Goal: Task Accomplishment & Management: Use online tool/utility

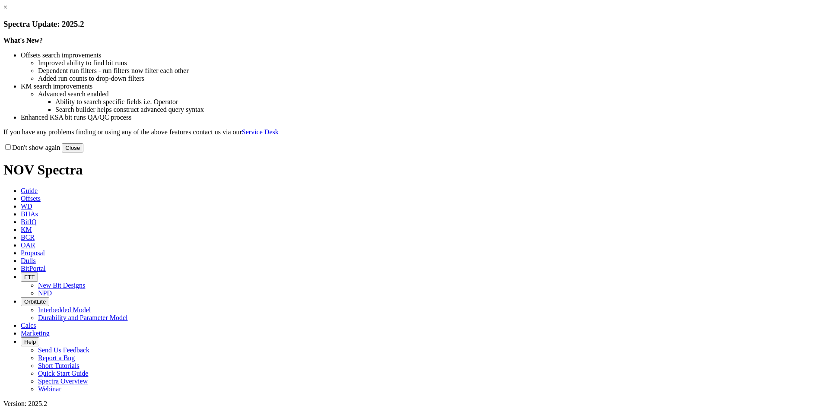
click at [83, 152] on button "Close" at bounding box center [73, 147] width 22 height 9
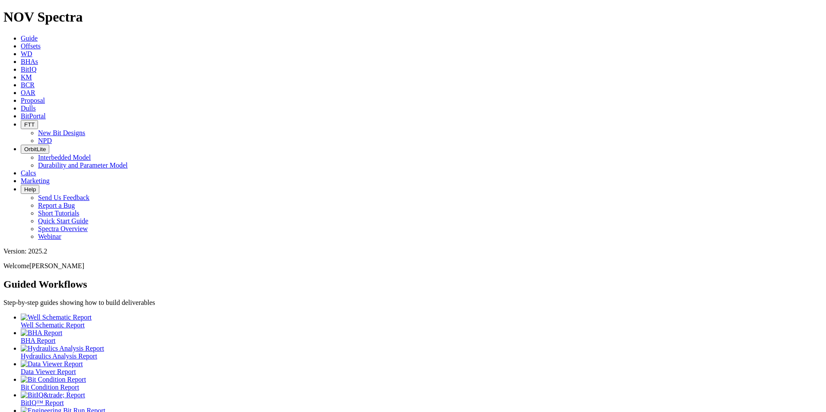
click at [45, 97] on link "Proposal" at bounding box center [33, 100] width 24 height 7
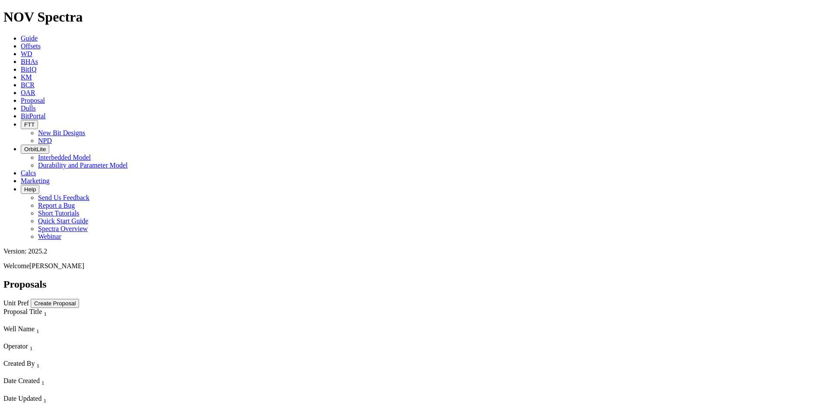
scroll to position [356, 0]
select select "field"
select select "location"
select select "province"
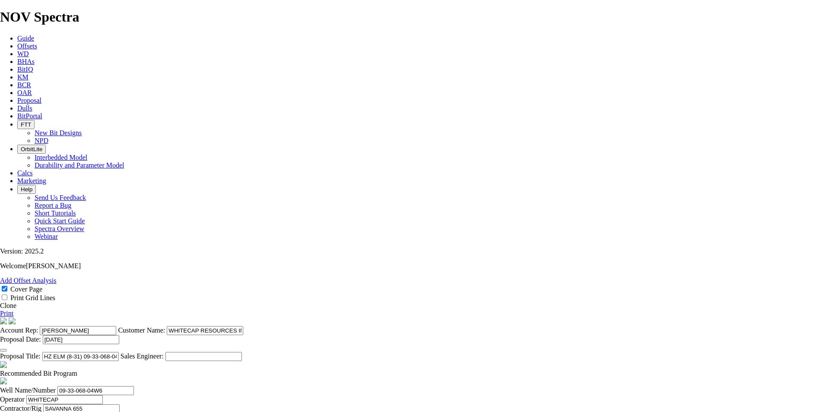
click at [16, 302] on link "Clone" at bounding box center [8, 305] width 16 height 7
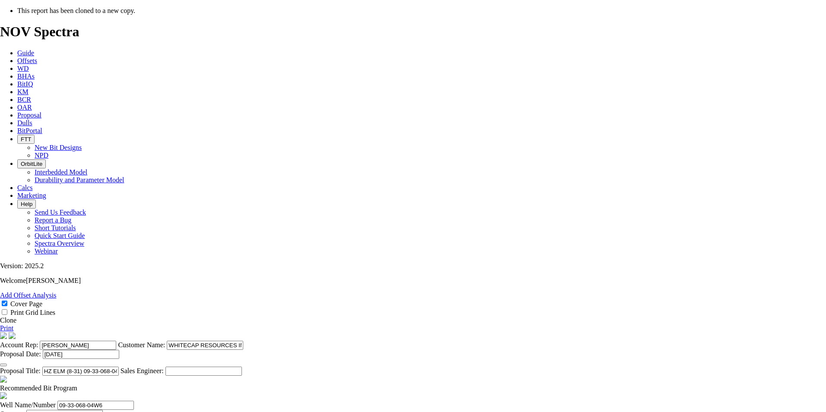
select select "field"
select select "location"
select select "province"
click at [3, 365] on icon "button" at bounding box center [3, 365] width 0 height 0
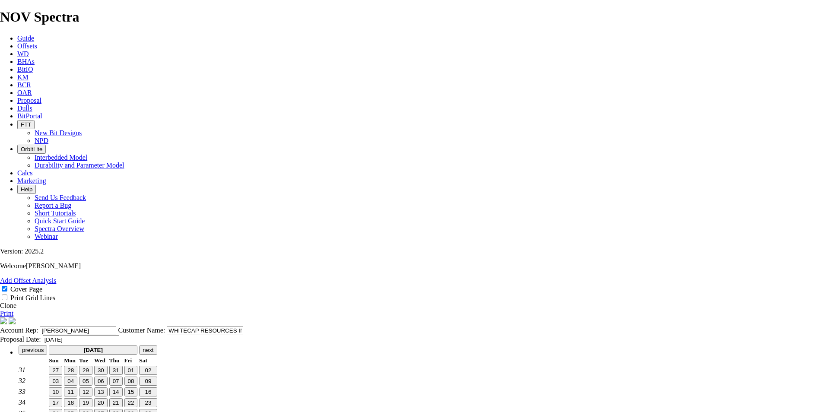
type input "[DATE]"
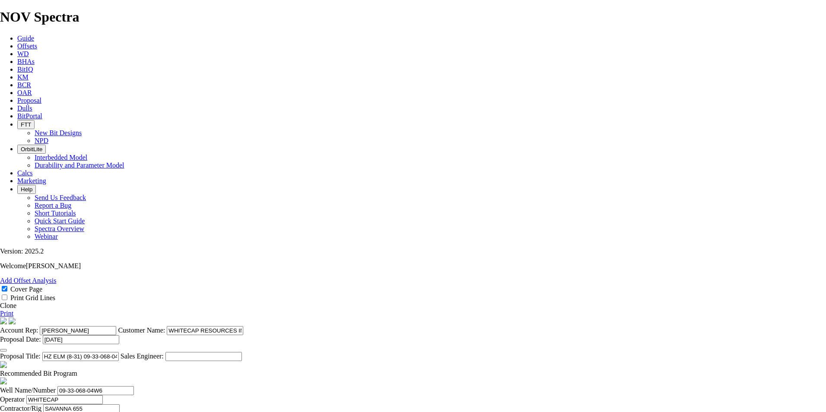
click at [119, 352] on input "HZ ELM (8-31) 09-33-068-04W6 (5 [PERSON_NAME])" at bounding box center [80, 356] width 76 height 9
click at [119, 352] on input "HZ ELM (8-31) 09-33-068-04W6 (3 [PERSON_NAME])" at bounding box center [80, 356] width 76 height 9
drag, startPoint x: 436, startPoint y: 330, endPoint x: 368, endPoint y: 330, distance: 67.8
click at [119, 352] on input "HZ ELM (8-31) 09-33-068-04W6 (3 [PERSON_NAME])" at bounding box center [80, 356] width 76 height 9
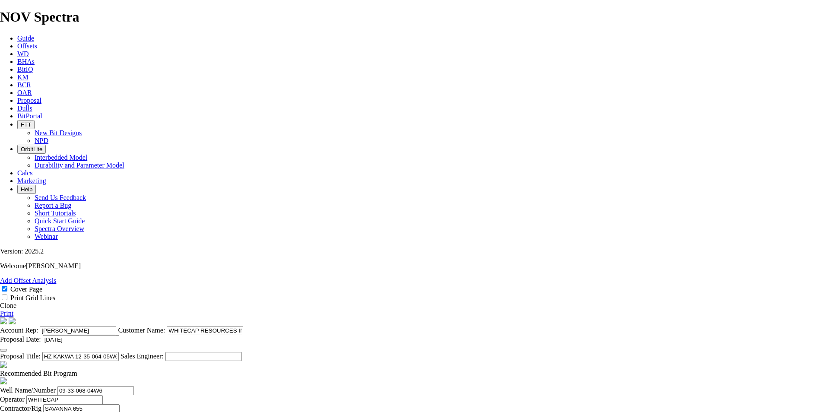
drag, startPoint x: 431, startPoint y: 220, endPoint x: 393, endPoint y: 223, distance: 38.6
click at [119, 352] on input "HZ KAKWA 12-35-064-05W6 (3 [PERSON_NAME])" at bounding box center [80, 356] width 76 height 9
drag, startPoint x: 392, startPoint y: 222, endPoint x: 426, endPoint y: 222, distance: 34.6
click at [119, 352] on input "HZ KAKWA 12-35-064-05W6 (3 [PERSON_NAME])" at bounding box center [80, 356] width 76 height 9
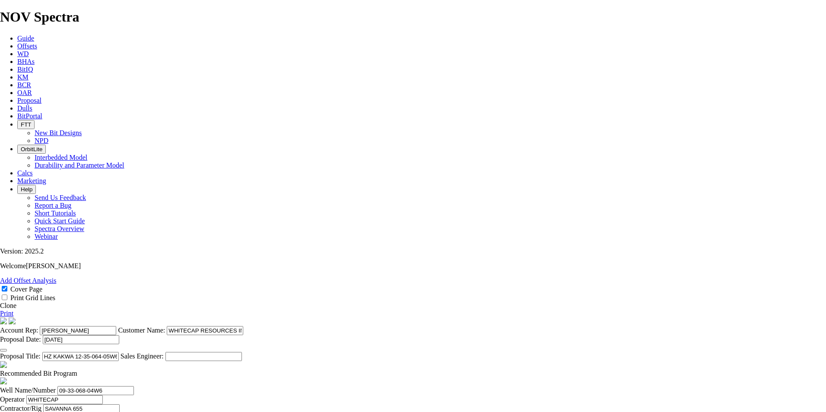
type input "HZ KAKWA 12-35-064-05W6 (3 [PERSON_NAME])"
drag, startPoint x: 251, startPoint y: 344, endPoint x: 148, endPoint y: 340, distance: 103.7
paste input "12-35-064-05"
type input "12-35-064-05W6"
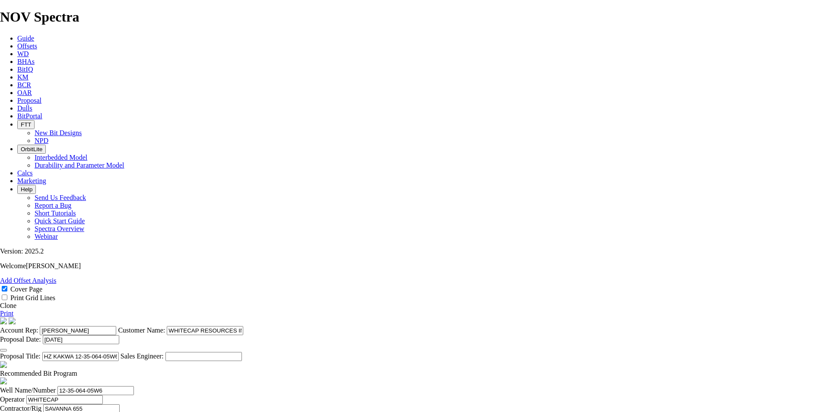
click at [120, 404] on input "SAVANNA 655" at bounding box center [81, 408] width 76 height 9
type input "WHITECAP"
type input "PRECISION 547"
drag, startPoint x: 428, startPoint y: 345, endPoint x: 361, endPoint y: 346, distance: 66.5
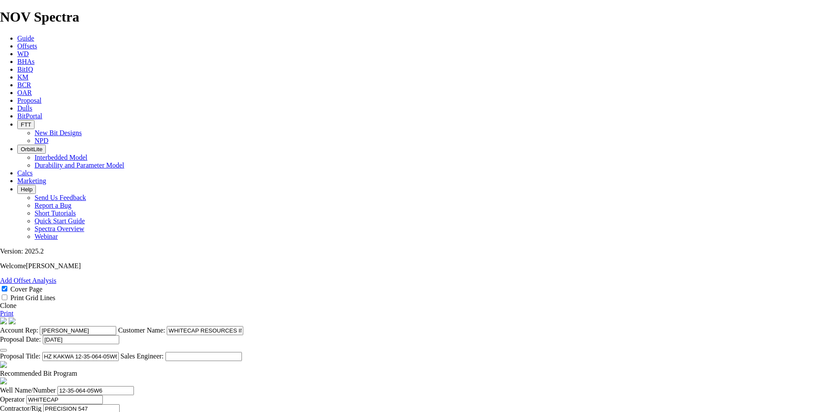
type input "[PERSON_NAME]"
type input "KAKWA"
drag, startPoint x: 550, startPoint y: 340, endPoint x: 460, endPoint y: 343, distance: 89.9
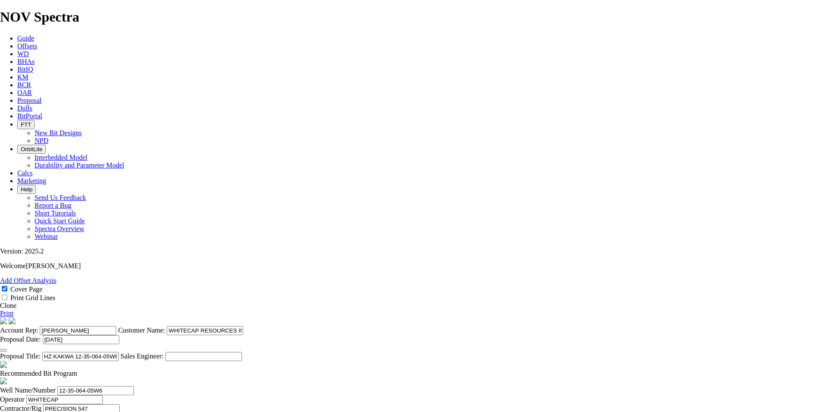
type input "05-31-061-04W6"
type input "[DATE]"
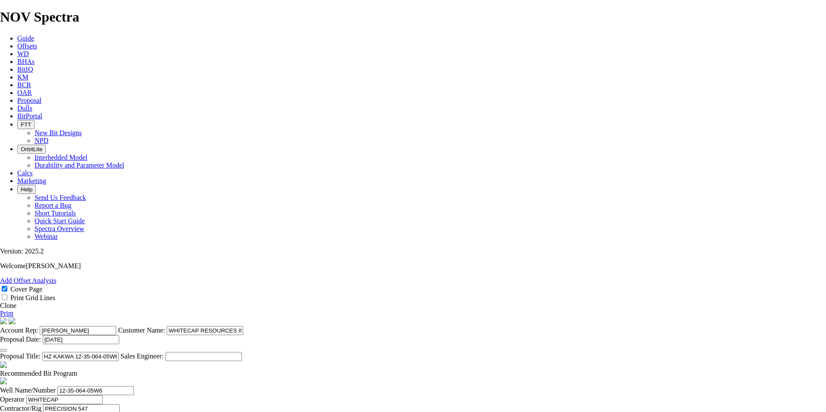
type input "[DATE]"
click at [77, 370] on span at bounding box center [77, 373] width 0 height 7
checkbox input "false"
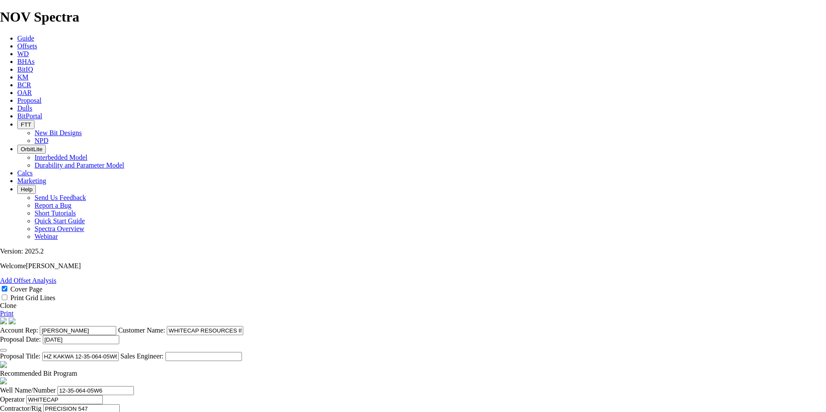
drag, startPoint x: 280, startPoint y: 316, endPoint x: 242, endPoint y: 315, distance: 37.6
type input "311.2"
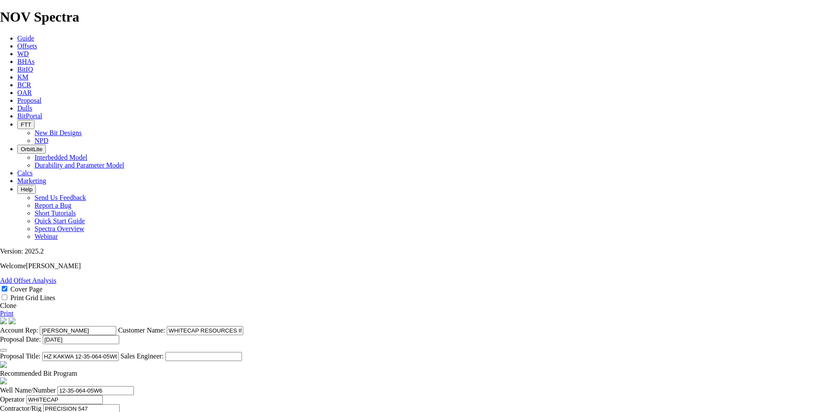
type input "TK69-G3"
type input "100"
type input "8250"
type input "TKC66CW1"
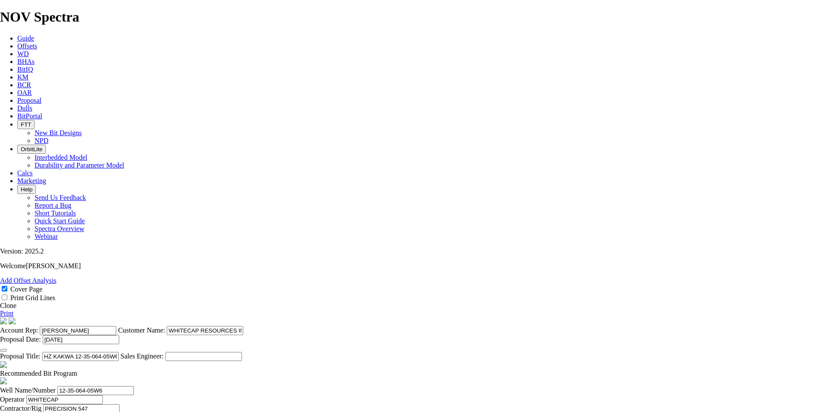
type input "50"
type input "23100"
type input "222.3"
type input "TKC66-CW1"
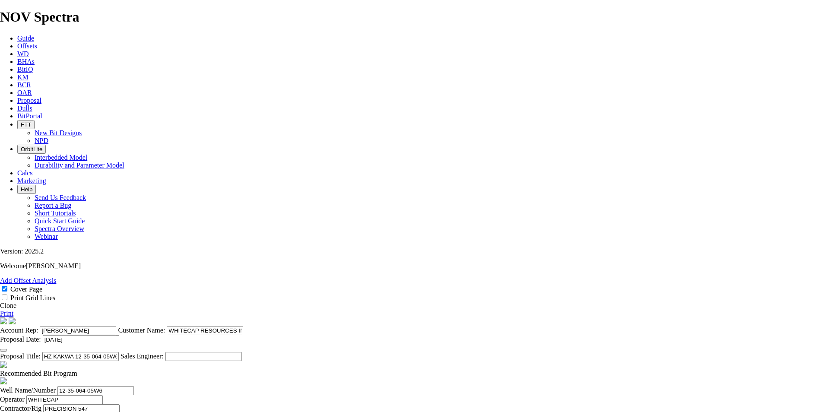
type input "TKC66-CW1"
type input "25"
type input "23100"
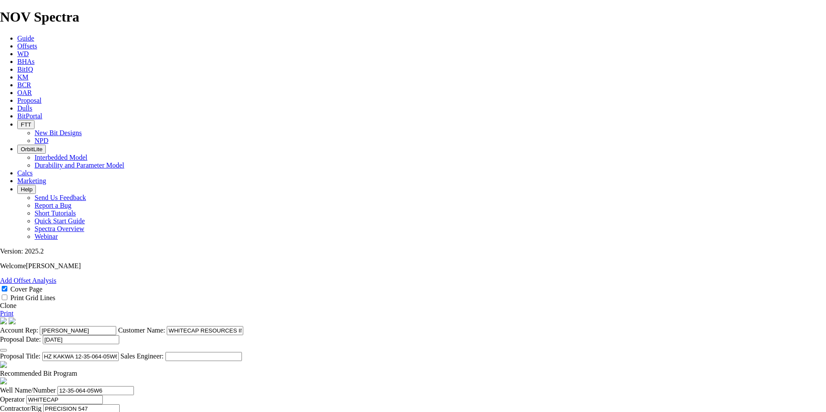
type input "222.3"
type input "TK73-L1"
type input "10"
type input "23100"
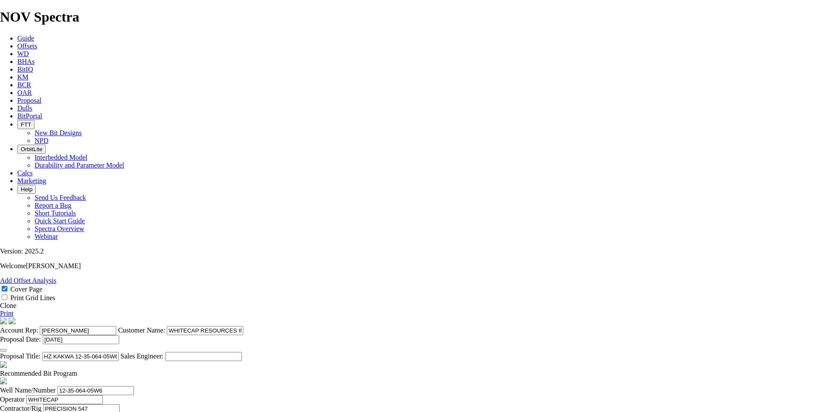
type input "5"
type input "155.6"
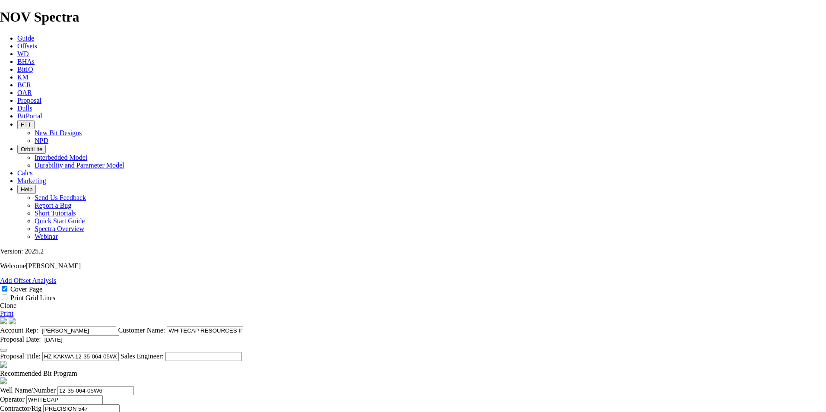
type input "TK63-AF2"
type input "25"
type input "18150"
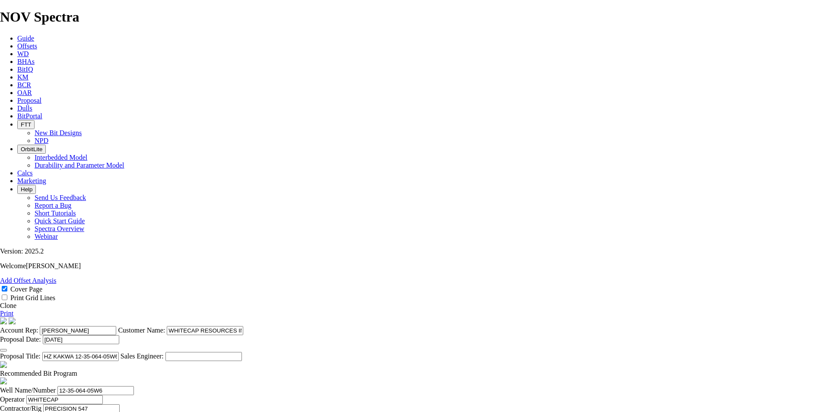
type input "6"
type input "155.6"
type input "TK63-AF3"
type input "25"
type input "18150"
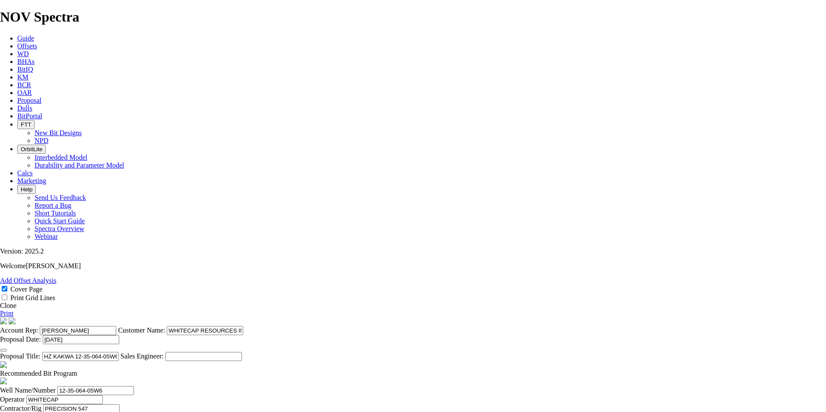
type input "25000"
drag, startPoint x: 582, startPoint y: 260, endPoint x: 610, endPoint y: 251, distance: 29.5
type input "46200"
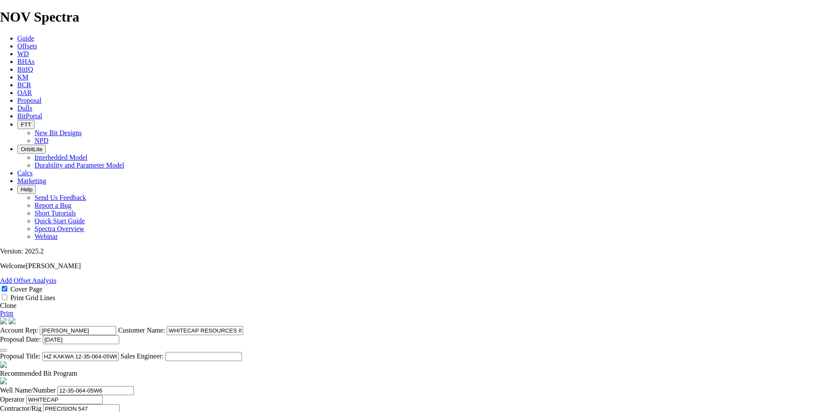
type input "46200"
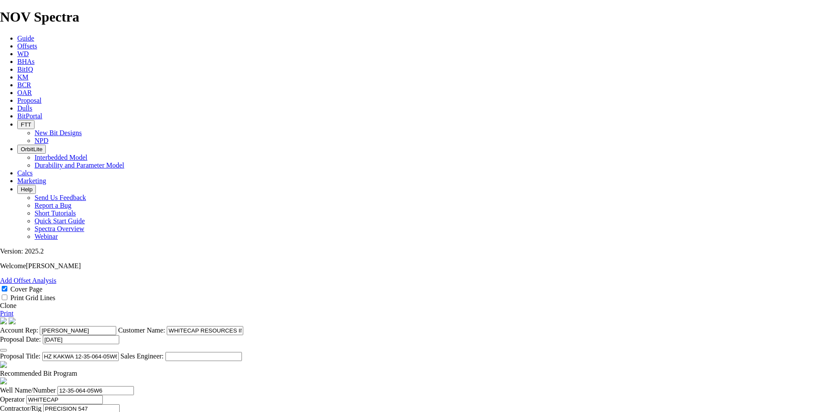
type input "3"
type input "46200"
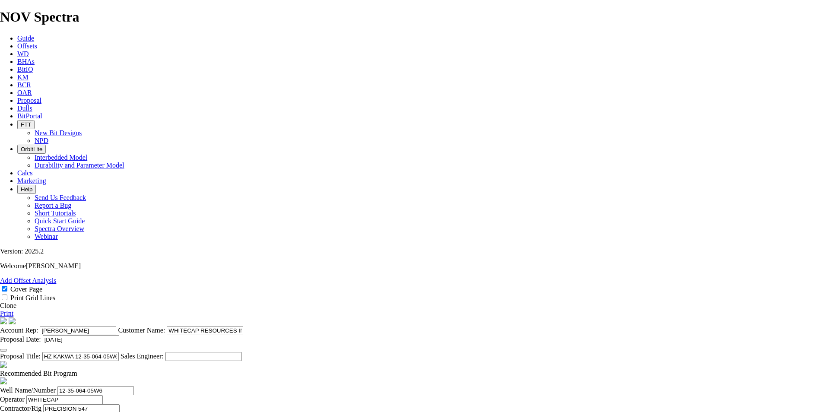
type input "36300"
drag, startPoint x: 303, startPoint y: 389, endPoint x: 89, endPoint y: 362, distance: 216.3
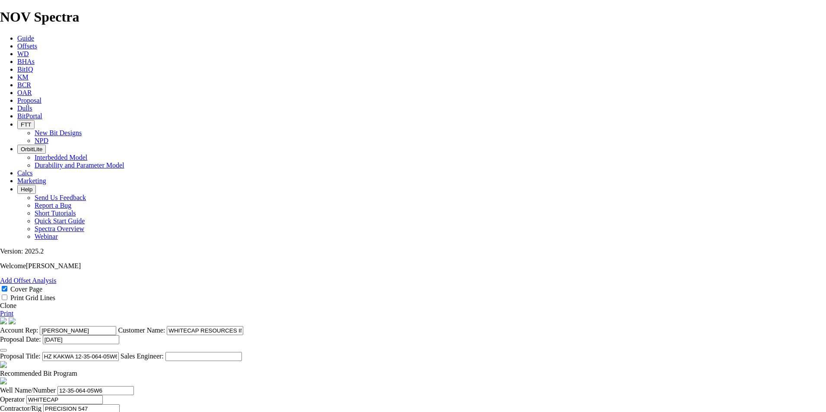
type textarea "THE BIT RECOMMENDATIONS AND PRICING ABOVE ARE APPLICABLE TO ALL [PERSON_NAME] A…"
type input "630"
type input "6.3"
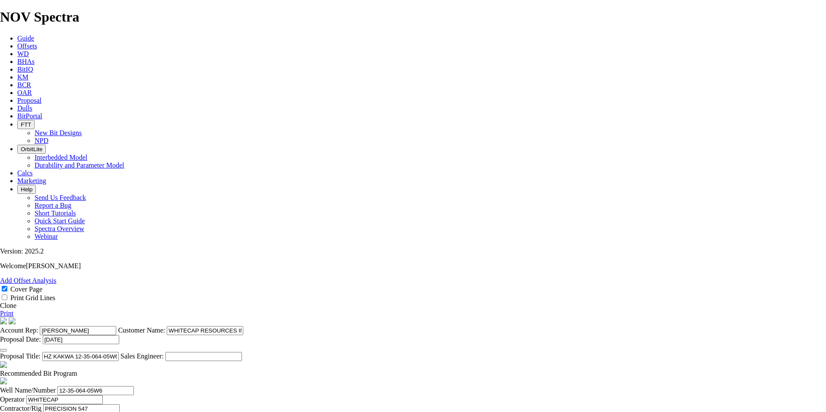
type input "2360"
type input "1730"
type input "34.6"
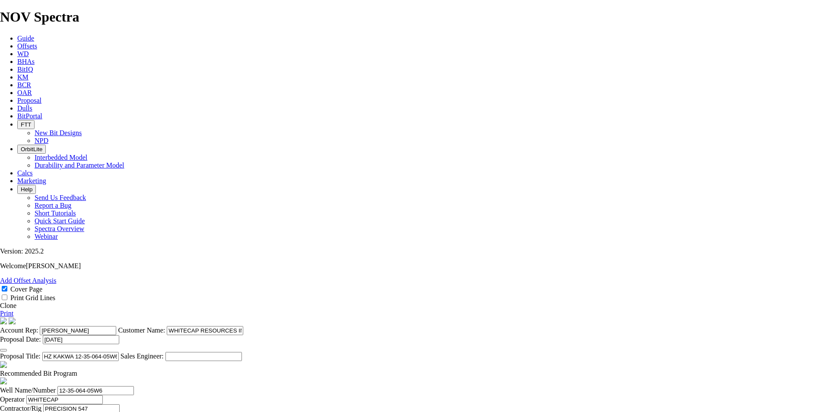
type input "2873"
type input "513"
type input "20.52"
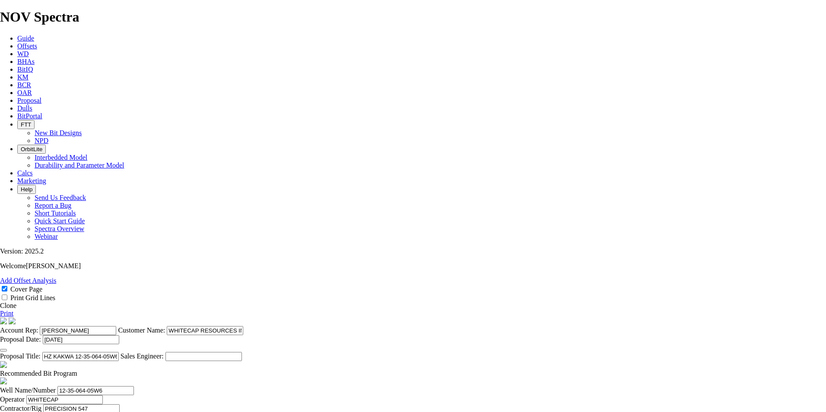
type input "3207"
type input "334"
type input "33.4"
type input "6247"
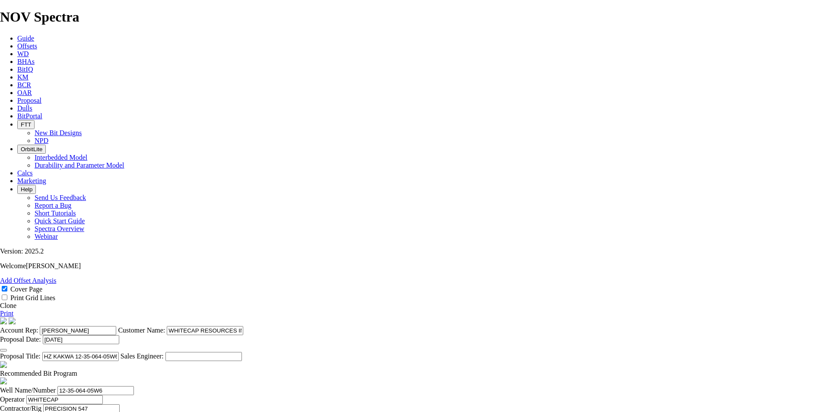
type input "6247"
drag, startPoint x: 362, startPoint y: 324, endPoint x: 309, endPoint y: 327, distance: 53.2
type input "4727"
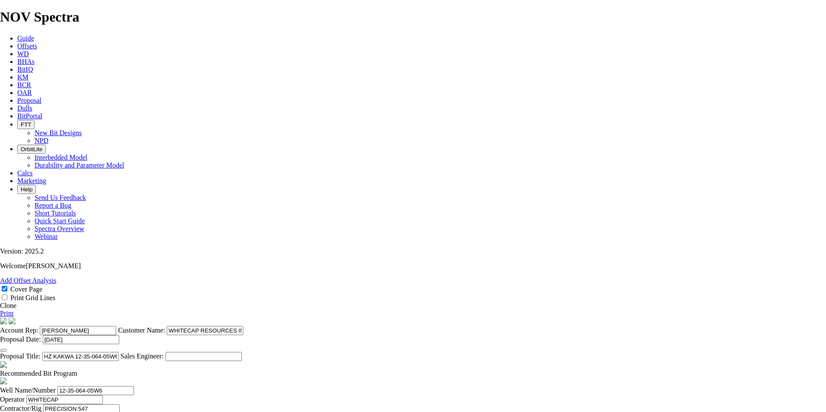
type input "1520"
type input "60.8"
type input "1520"
type input "60.8"
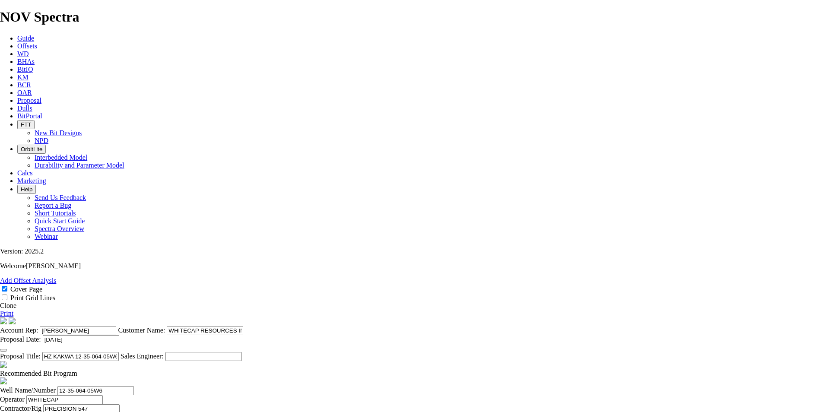
type textarea "THE BIT RECOMMENDATIONS AND PRICING ABOVE ARE APPLICABLE TO ALL [PERSON_NAME] A…"
type input "TK66-CW1"
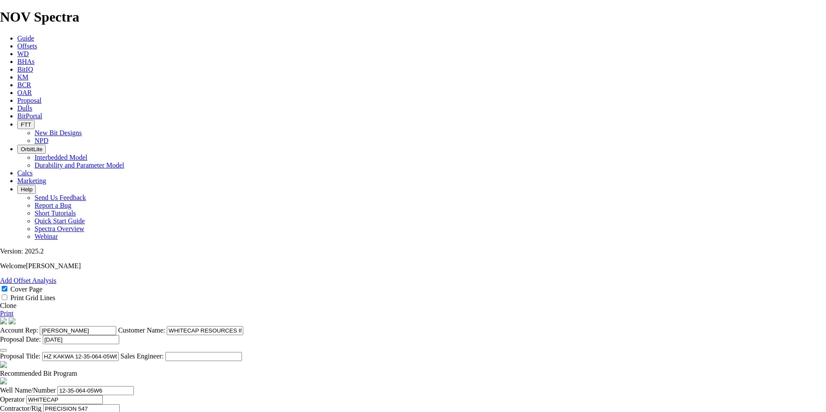
type input "TK66-CW1"
click at [13, 310] on link "Print" at bounding box center [6, 313] width 13 height 7
click at [17, 97] on icon at bounding box center [17, 100] width 0 height 7
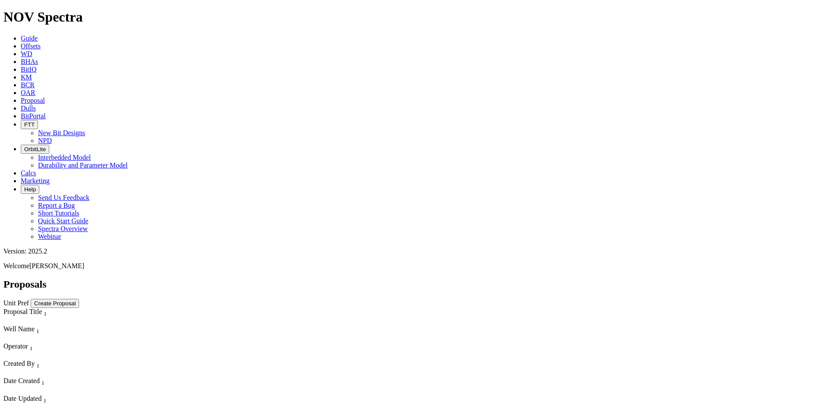
select select "field"
select select "location"
select select "province"
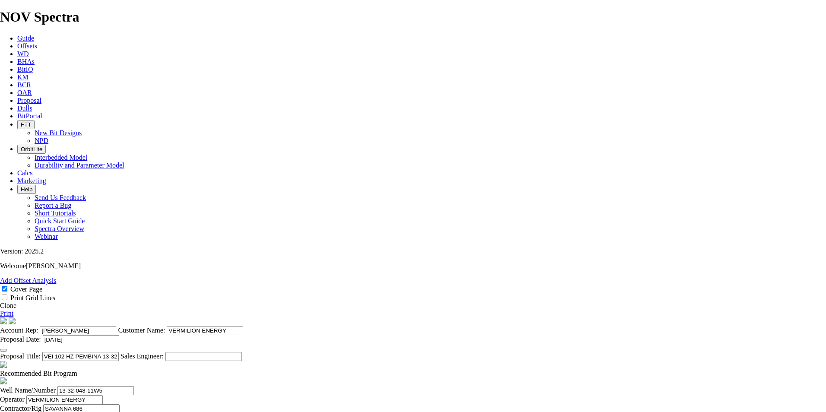
click at [16, 302] on link "Clone" at bounding box center [8, 305] width 16 height 7
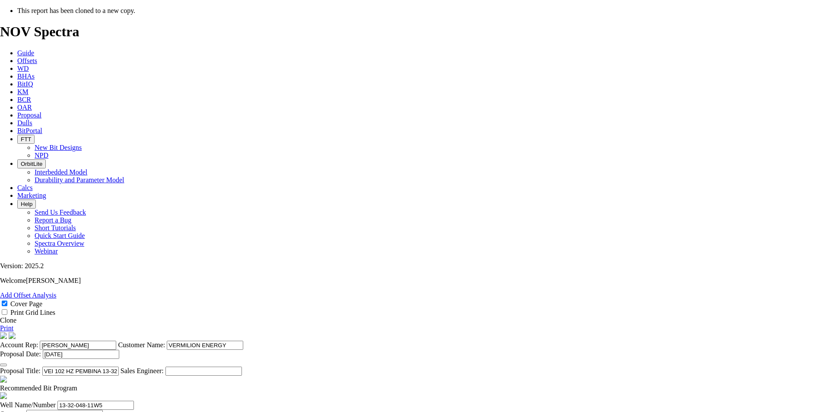
select select "field"
select select "location"
select select "province"
drag, startPoint x: 447, startPoint y: 293, endPoint x: 276, endPoint y: 280, distance: 171.1
click at [277, 332] on section "Account Rep: [PERSON_NAME] Customer Name: VERMILION ENERGY Proposal Date: [DATE…" at bounding box center [413, 354] width 826 height 44
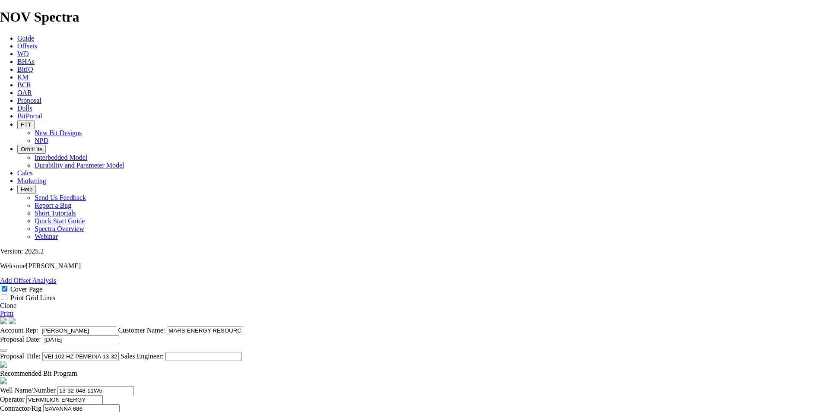
type input "MARS ENERGY RESOURCES"
click at [3, 350] on icon "button" at bounding box center [3, 350] width 0 height 0
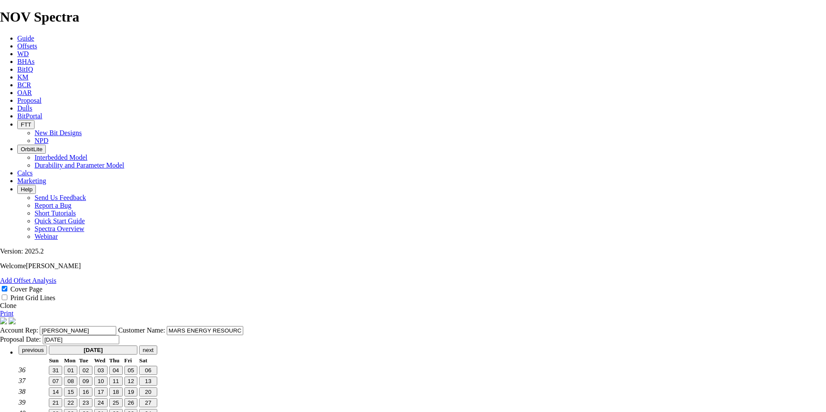
type input "[DATE]"
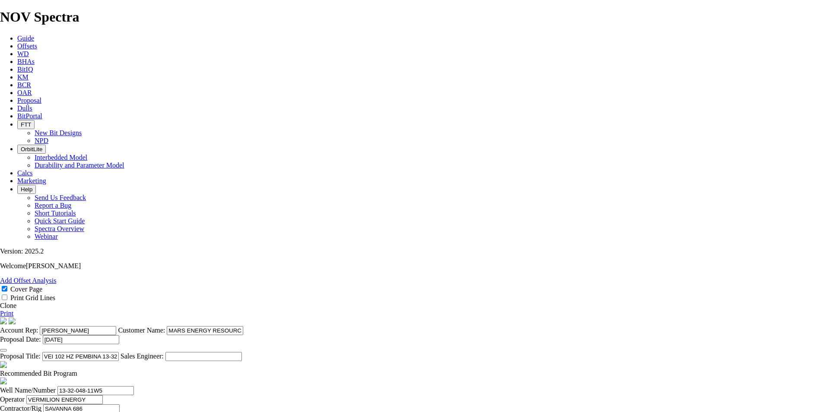
drag, startPoint x: 469, startPoint y: 329, endPoint x: 274, endPoint y: 326, distance: 194.4
click at [119, 352] on input "VEI 102 HZ PEMBINA 13-32-048-11W5" at bounding box center [80, 356] width 76 height 9
drag, startPoint x: 457, startPoint y: 328, endPoint x: 417, endPoint y: 331, distance: 40.7
click at [119, 352] on input "[PERSON_NAME] 102 PEMBINA 08-05-044-06W5" at bounding box center [80, 356] width 76 height 9
type input "[PERSON_NAME] 102 PEMBINA 08-05-044-06W5"
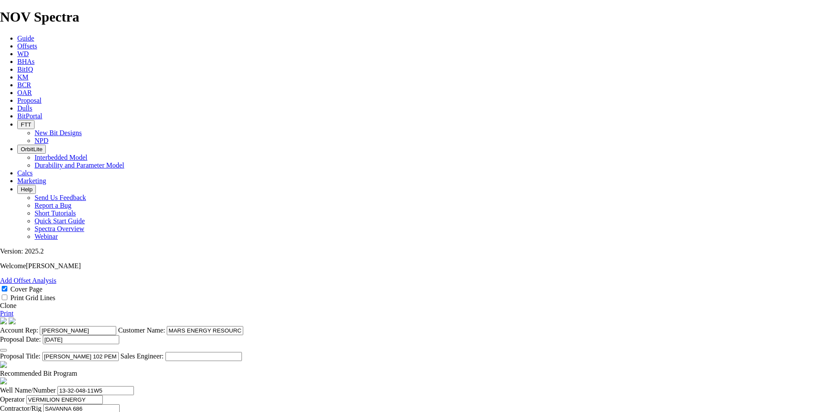
click at [817, 247] on div "Version: 2025.2 Welcome [PERSON_NAME]" at bounding box center [413, 258] width 826 height 22
click at [426, 333] on section "Account Rep: [PERSON_NAME] Customer Name: MARS ENERGY RESOURCES Proposal Date: …" at bounding box center [413, 339] width 826 height 44
drag, startPoint x: 466, startPoint y: 330, endPoint x: 415, endPoint y: 331, distance: 51.0
click at [119, 352] on input "[PERSON_NAME] 102 PEMBINA 08-05-044-06W5" at bounding box center [80, 356] width 76 height 9
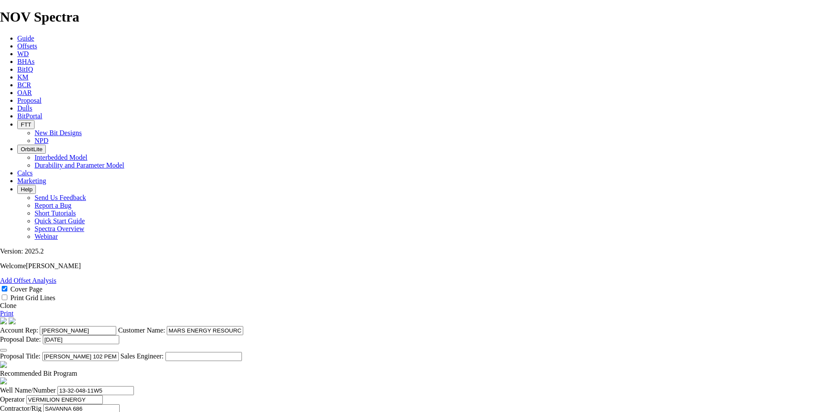
drag, startPoint x: 249, startPoint y: 288, endPoint x: 160, endPoint y: 279, distance: 89.4
paste input "08-05-044-06"
type input "08-05-044-06W5"
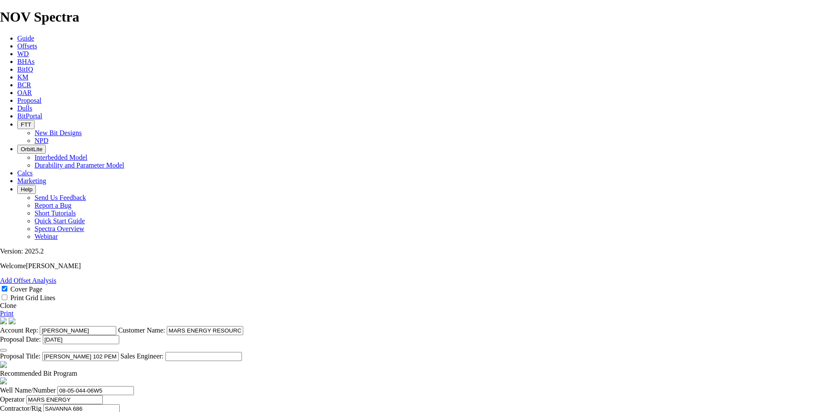
type input "MARS ENERGY"
click at [114, 412] on input "[PERSON_NAME]" at bounding box center [76, 417] width 76 height 9
drag, startPoint x: 433, startPoint y: 277, endPoint x: 328, endPoint y: 255, distance: 107.2
type input "[PERSON_NAME]"
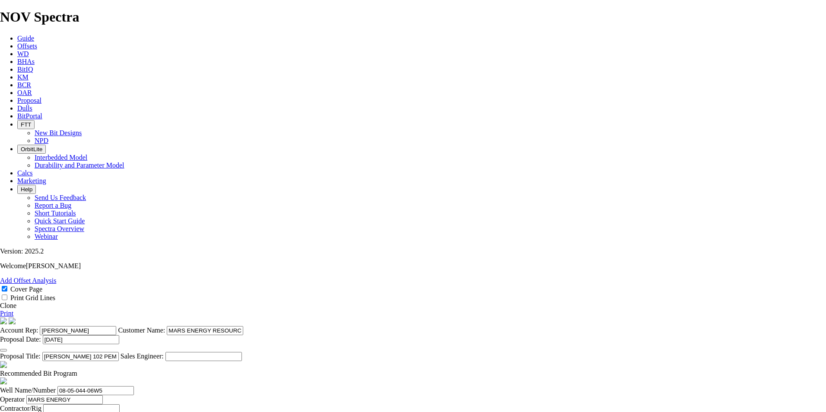
drag, startPoint x: 555, startPoint y: 278, endPoint x: 455, endPoint y: 277, distance: 99.8
type input "08-01-044-07W5"
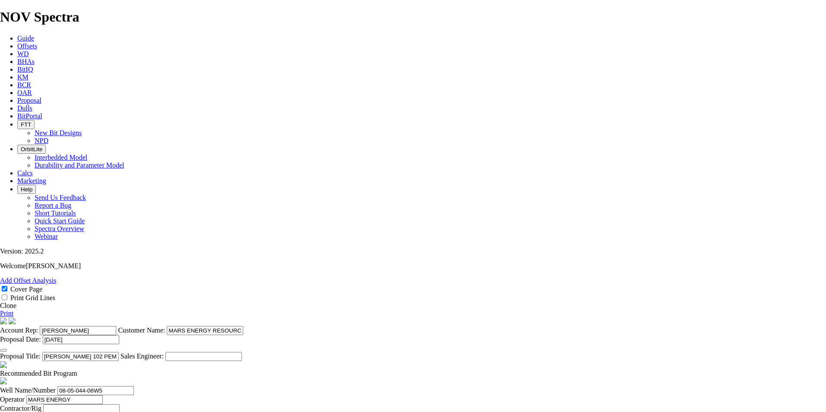
scroll to position [194, 0]
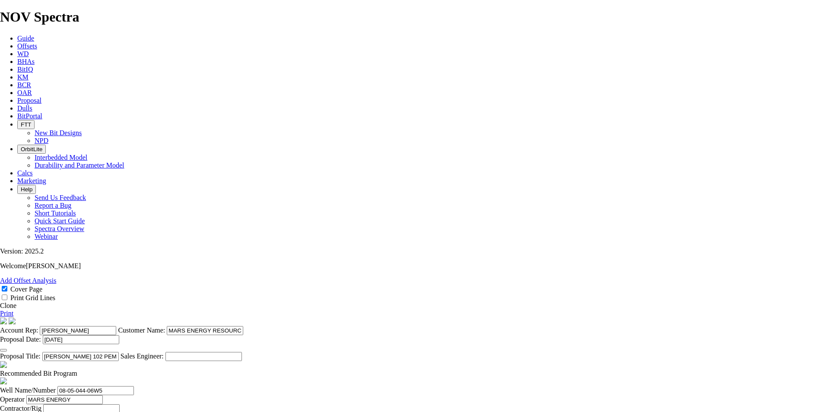
type input "[DATE]"
click at [77, 370] on span at bounding box center [77, 373] width 0 height 7
checkbox input "false"
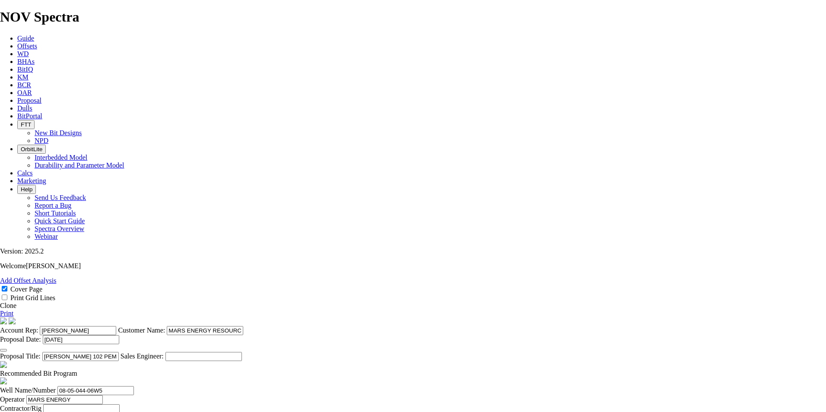
drag, startPoint x: 278, startPoint y: 327, endPoint x: 236, endPoint y: 323, distance: 41.6
type input "250.8"
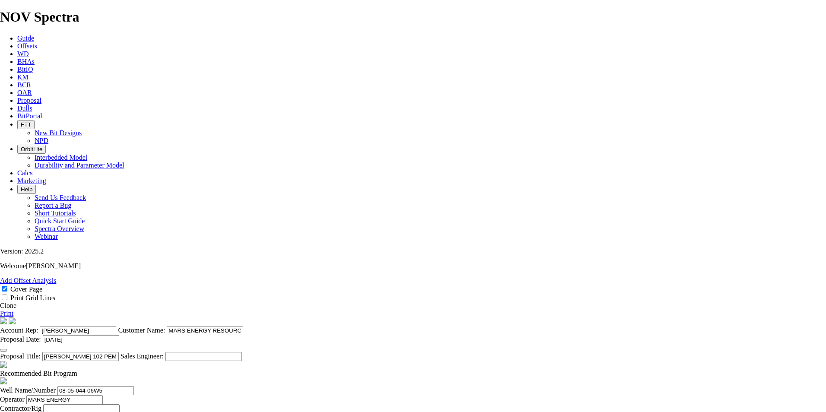
type input "NO BID"
drag, startPoint x: 224, startPoint y: 346, endPoint x: 187, endPoint y: 348, distance: 37.2
type input "2"
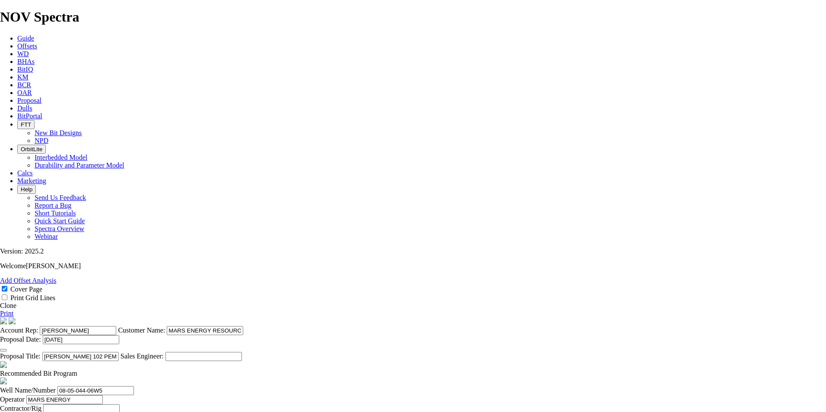
type input "TK63-B1"
type input "35"
type textarea "A TK66-A1 IS ALSO AVAILABLE FOR $16,500."
drag, startPoint x: 366, startPoint y: 326, endPoint x: 336, endPoint y: 325, distance: 29.4
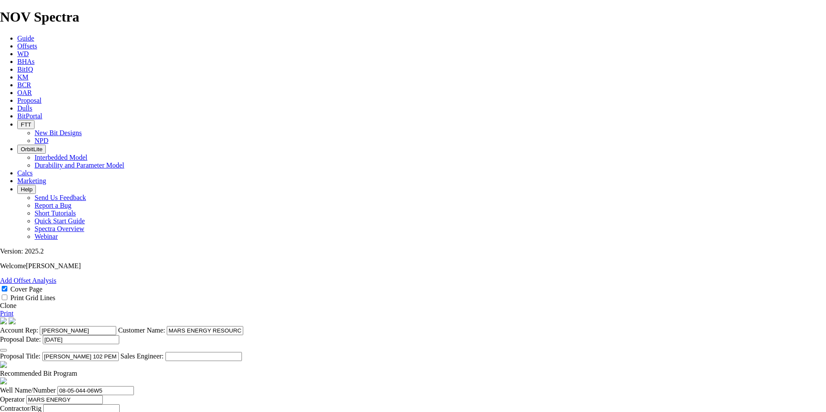
type input "640"
type input "6.4"
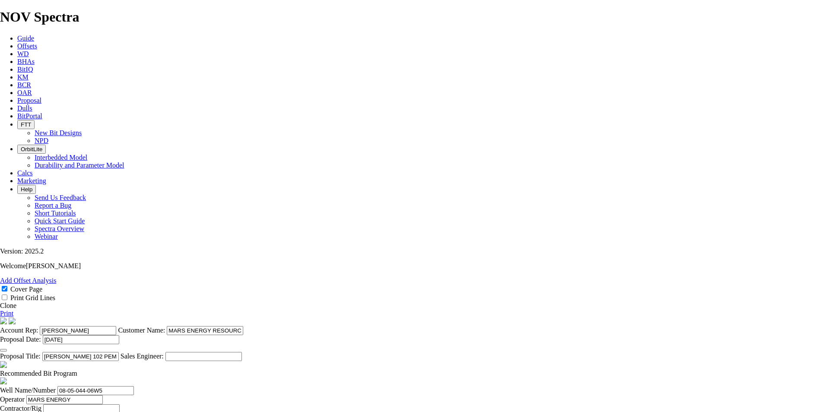
type input "4455"
type input "3815"
drag, startPoint x: 384, startPoint y: 348, endPoint x: 447, endPoint y: 348, distance: 62.6
type input "3815"
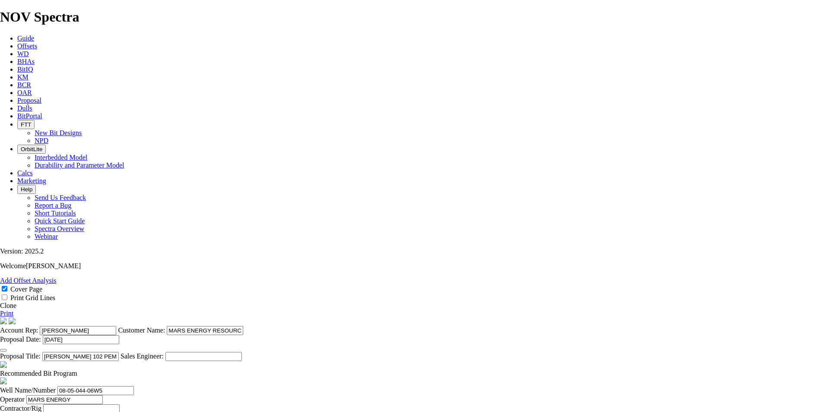
type input "109"
click at [13, 310] on link "Print" at bounding box center [6, 313] width 13 height 7
click at [41, 97] on span "Proposal" at bounding box center [29, 100] width 24 height 7
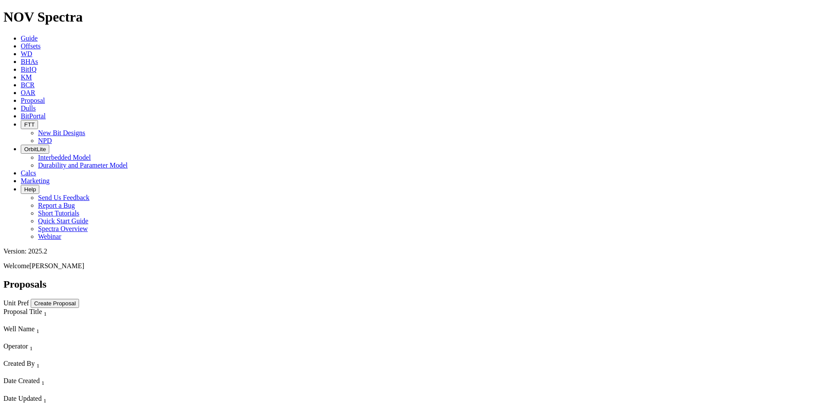
scroll to position [518, 0]
select select "field"
select select "location"
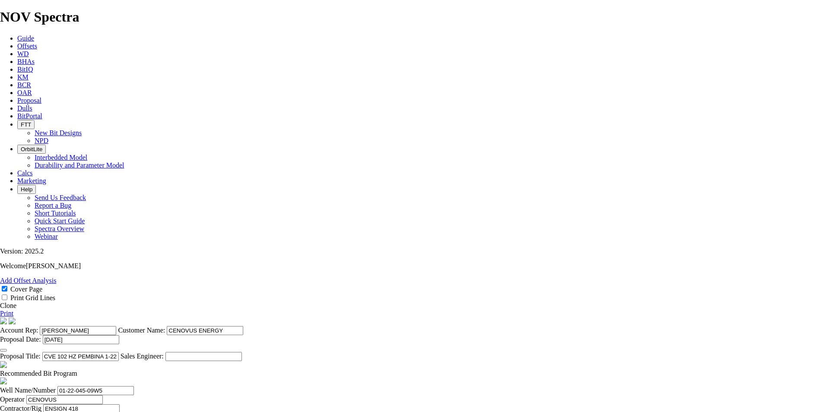
click at [16, 302] on link "Clone" at bounding box center [8, 305] width 16 height 7
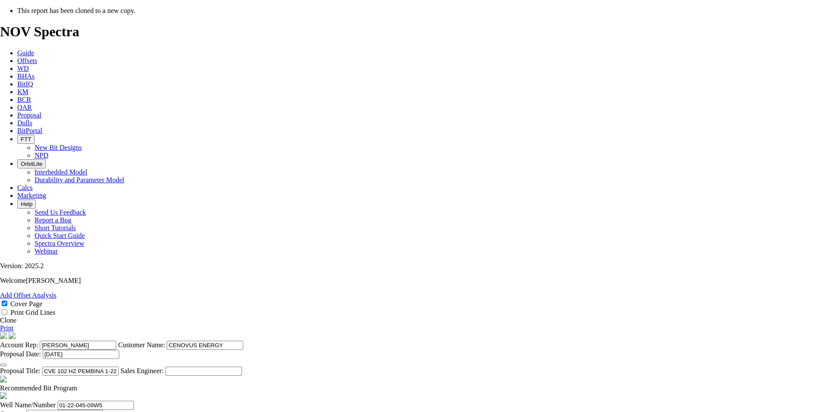
select select "field"
select select "location"
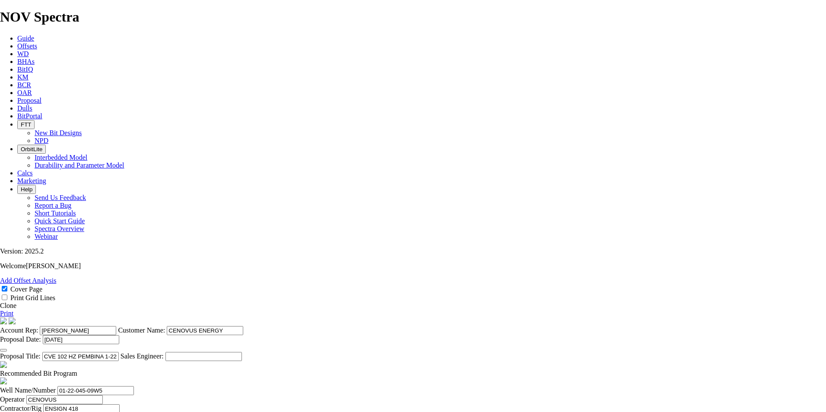
click at [3, 350] on icon "button" at bounding box center [3, 350] width 0 height 0
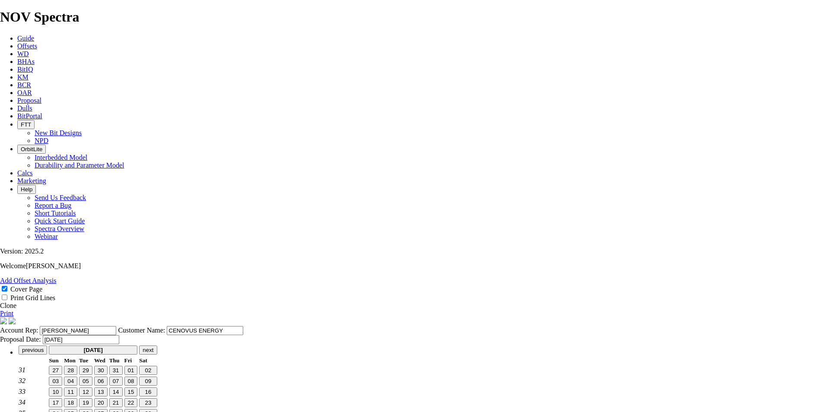
type input "[DATE]"
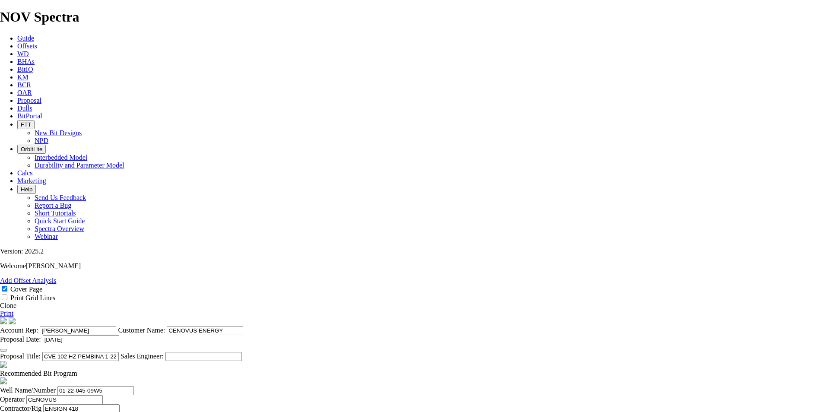
click at [119, 352] on input "CVE 102 HZ PEMBINA 1-22-45-9W5 (4 [PERSON_NAME])" at bounding box center [80, 356] width 76 height 9
drag, startPoint x: 440, startPoint y: 330, endPoint x: 371, endPoint y: 327, distance: 68.8
click at [119, 352] on input "CVE 102 HZ PEMBINA 1-22-45-9W5 (4 [PERSON_NAME])" at bounding box center [80, 356] width 76 height 9
drag, startPoint x: 444, startPoint y: 189, endPoint x: 405, endPoint y: 185, distance: 38.6
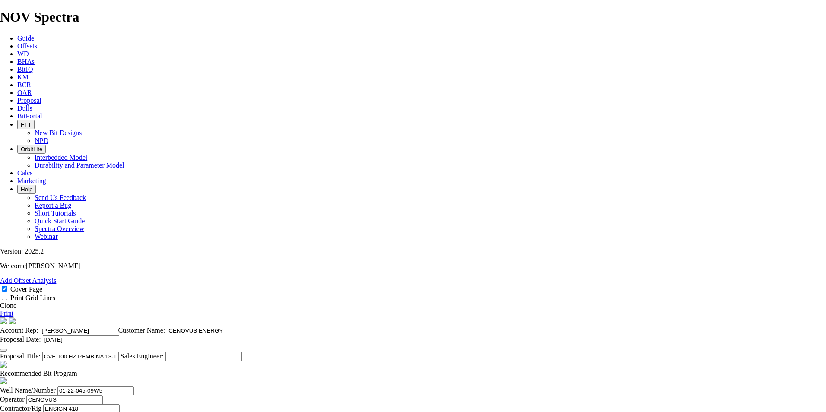
click at [405, 317] on section "Account Rep: [PERSON_NAME] Customer Name: CENOVUS ENERGY Proposal Date: [DATE] …" at bounding box center [413, 339] width 826 height 44
type input "CVE 100 HZ PEMBINA 13-12-046-10W5 (4 [PERSON_NAME])"
drag, startPoint x: 247, startPoint y: 310, endPoint x: 188, endPoint y: 304, distance: 59.0
paste input "13-12-046-10"
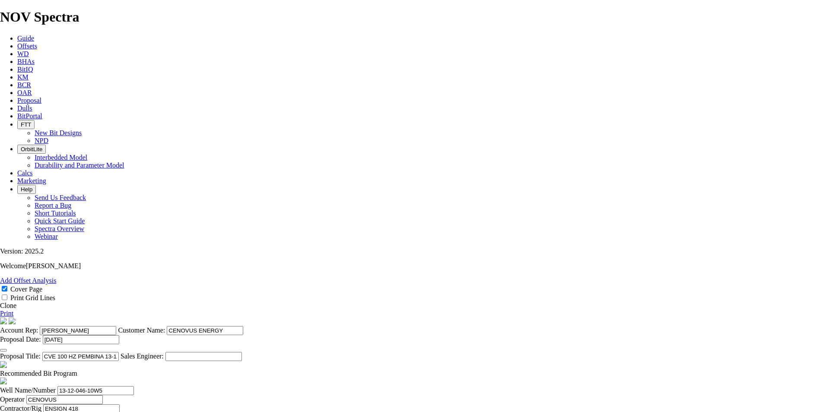
type input "13-12-046-10W5"
type input "ENSIGN 419"
click at [36, 412] on label "Prepared For" at bounding box center [18, 417] width 36 height 7
click at [114, 412] on input "[PERSON_NAME]" at bounding box center [76, 417] width 76 height 9
type input "ENSIGN 419"
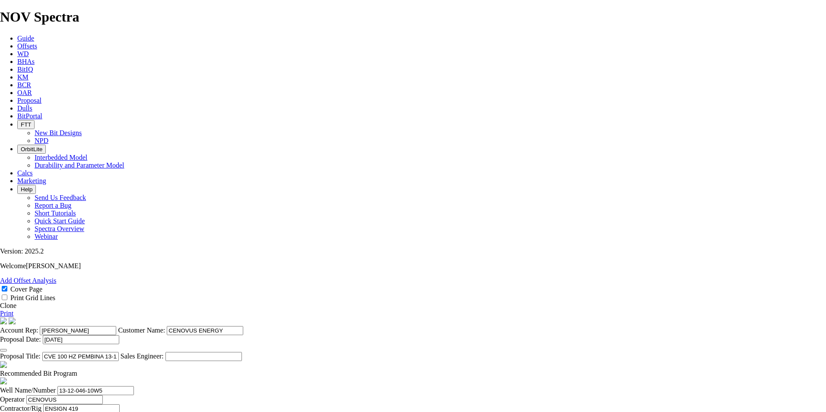
type input "[PERSON_NAME]"
type input "05-09-046-09W5"
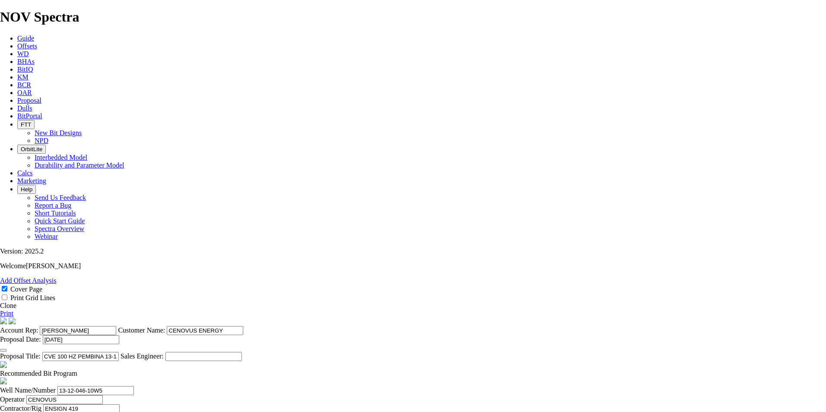
type input "[DATE]"
click at [77, 370] on span at bounding box center [77, 373] width 0 height 7
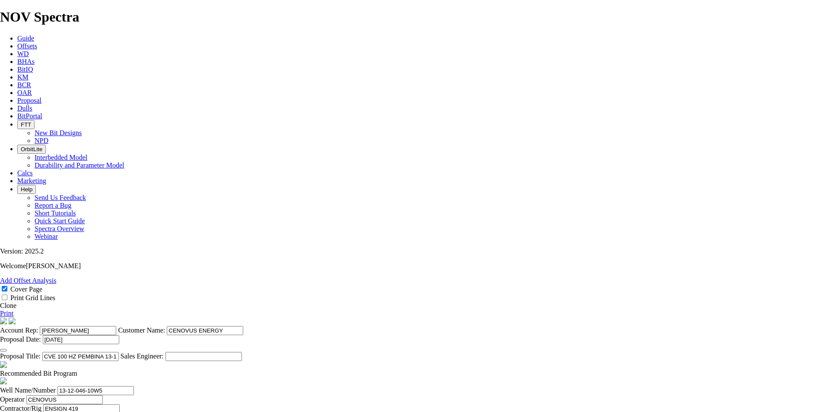
checkbox input "false"
drag, startPoint x: 275, startPoint y: 304, endPoint x: 236, endPoint y: 304, distance: 39.3
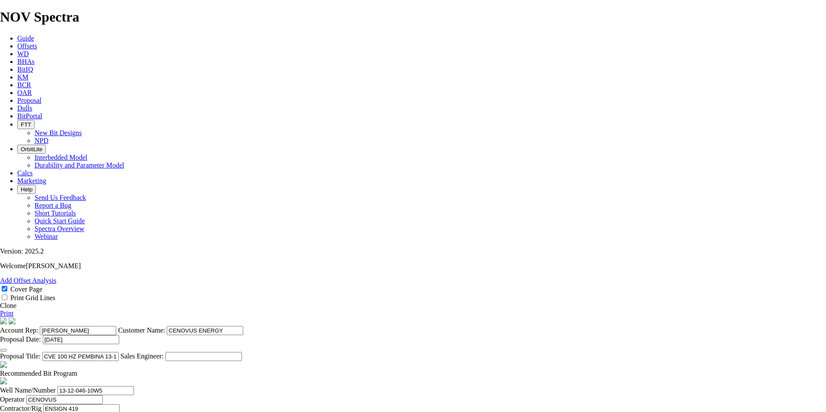
type input "279"
type input "NO BID"
drag, startPoint x: 279, startPoint y: 327, endPoint x: 204, endPoint y: 313, distance: 76.8
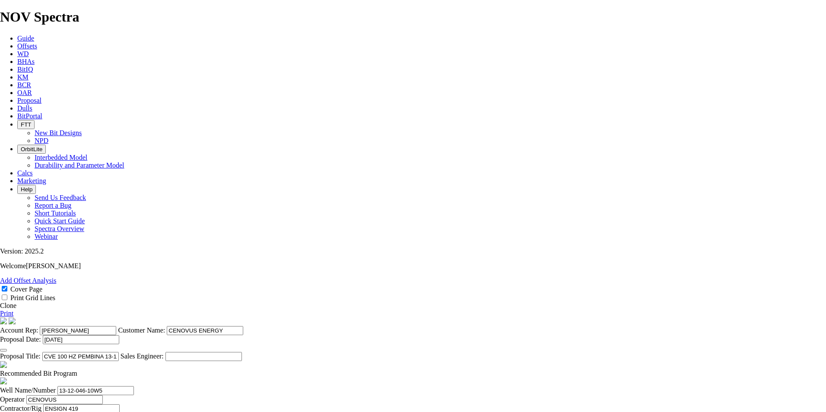
type input "200.0"
type input "TK53-E1"
drag, startPoint x: 285, startPoint y: 347, endPoint x: 242, endPoint y: 350, distance: 43.3
type input "158.8"
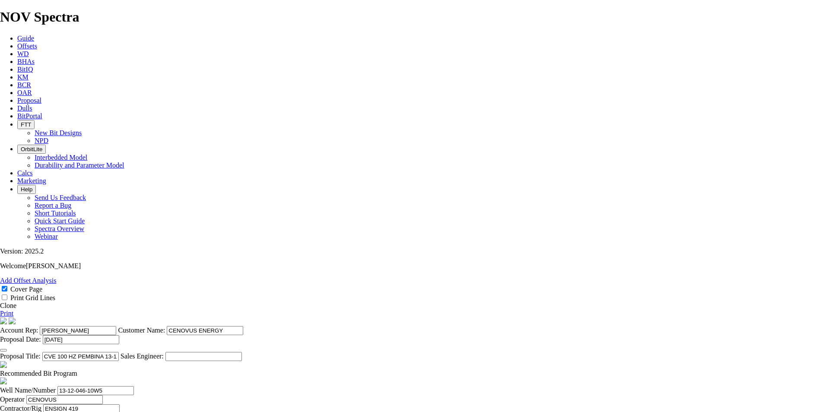
type input "TK56-I1"
type input "17500"
type input "15500"
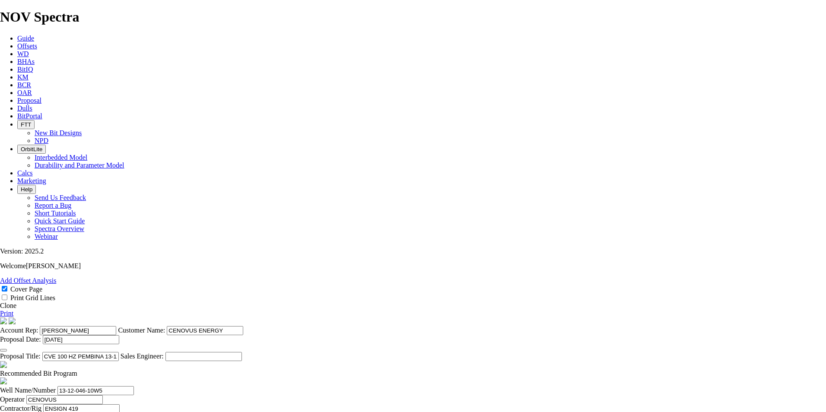
type input "15500"
type input "2162"
type input "1537"
type input "30.74"
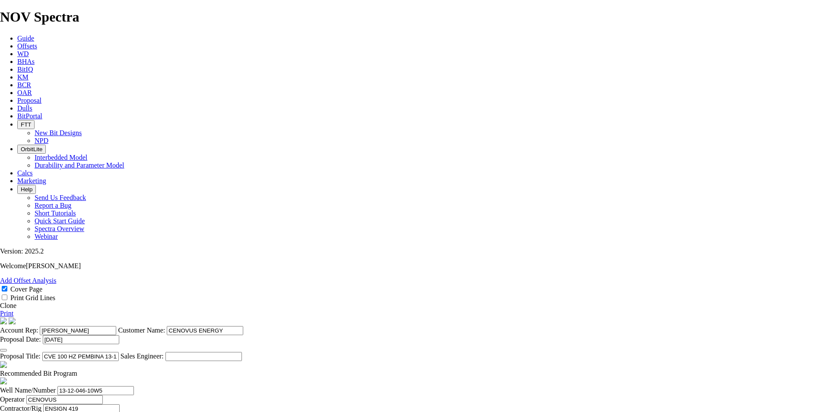
type input "6785"
type input "4623"
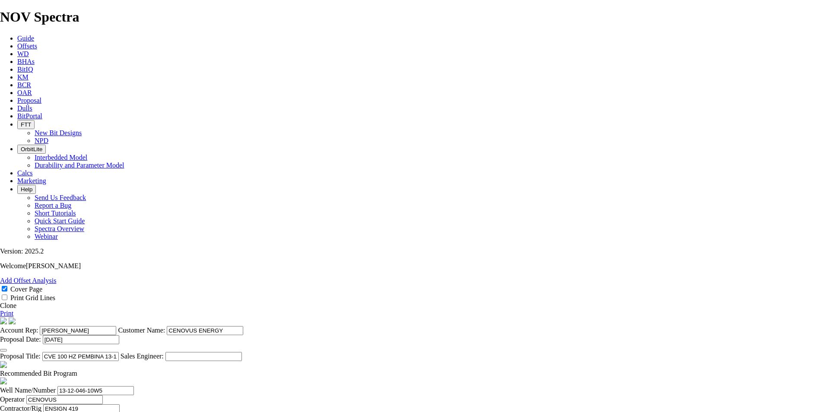
drag, startPoint x: 444, startPoint y: 348, endPoint x: 674, endPoint y: 355, distance: 230.7
type input "132.086"
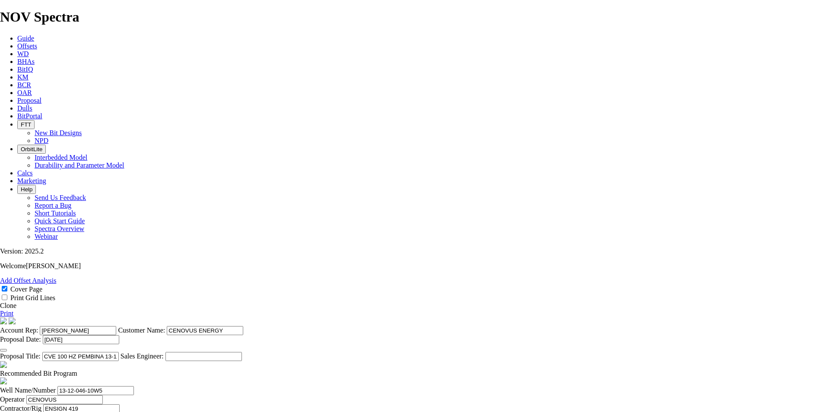
click at [119, 352] on input "CVE 100 HZ PEMBINA 13-12-046-10W5 (4 [PERSON_NAME])" at bounding box center [80, 356] width 76 height 9
click at [119, 352] on input "CVE 100 HZ PEMBINA 13-12-046-10W5 (4 TAPERED MONOBORE [PERSON_NAME])" at bounding box center [80, 356] width 76 height 9
type input "CVE 100 HZ PEMBINA 13-12-046-10W5 (4 TAPERED MONOBORE [PERSON_NAME])"
click at [13, 310] on link "Print" at bounding box center [6, 313] width 13 height 7
